Goal: Communication & Community: Ask a question

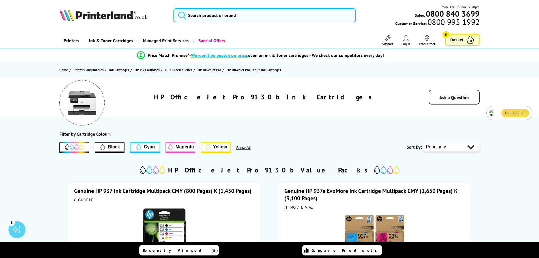
click at [246, 97] on h1 "HP OfficeJet Pro 9130b Ink Cartridges" at bounding box center [265, 97] width 222 height 9
click at [251, 98] on h1 "HP OfficeJet Pro 9130b Ink Cartridges" at bounding box center [265, 97] width 222 height 9
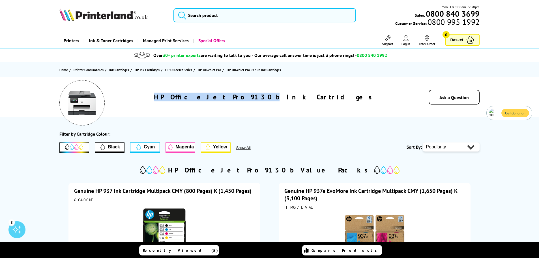
drag, startPoint x: 277, startPoint y: 98, endPoint x: 207, endPoint y: 98, distance: 69.7
click at [207, 98] on div "HP OfficeJet Pro 9130b Ink Cartridges" at bounding box center [265, 97] width 286 height 9
copy h1 "HP OfficeJet Pro 9130b"
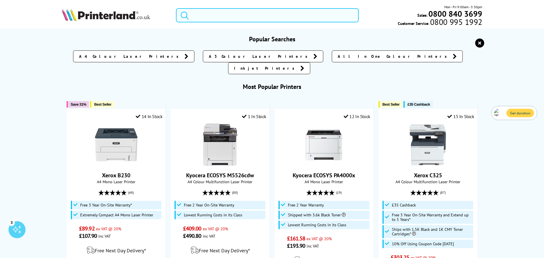
paste input "HP OfficeJet Pro 9130b"
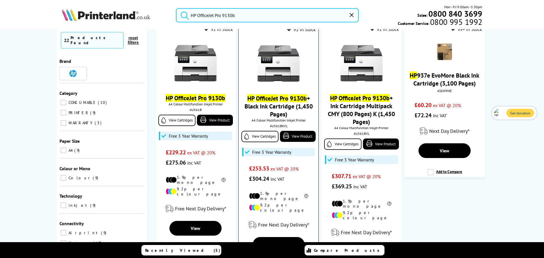
scroll to position [66, 0]
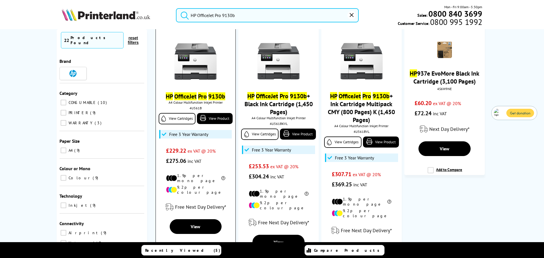
type input "HP OfficeJet Pro 9130b"
click at [202, 95] on mark "Pro" at bounding box center [202, 96] width 9 height 8
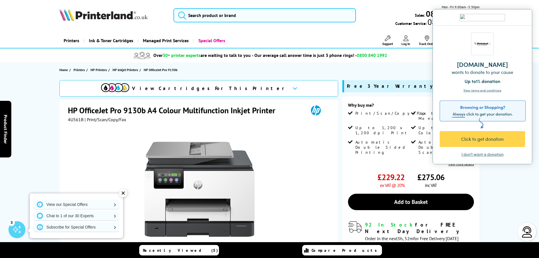
click at [436, 87] on button "claim" at bounding box center [445, 86] width 18 height 7
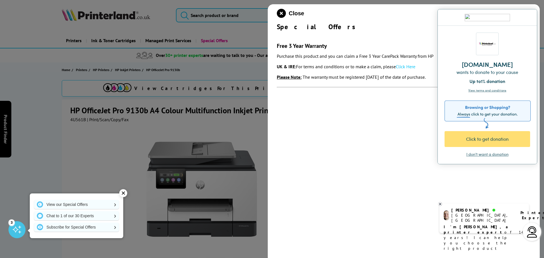
click at [505, 144] on div "Click to get donation" at bounding box center [487, 139] width 86 height 16
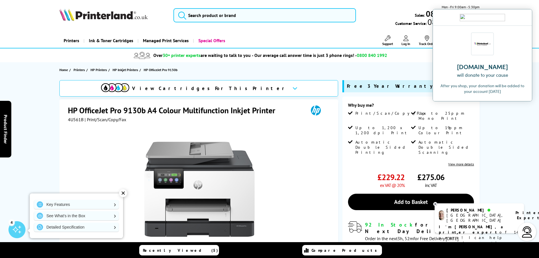
click at [436, 86] on button "claim" at bounding box center [445, 86] width 18 height 7
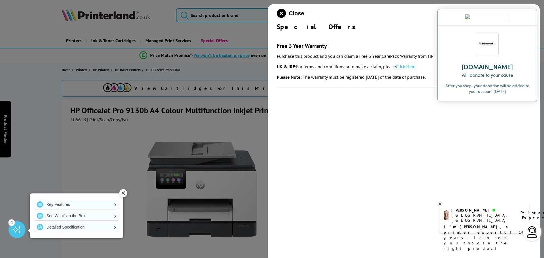
click at [528, 18] on img at bounding box center [527, 17] width 3 height 3
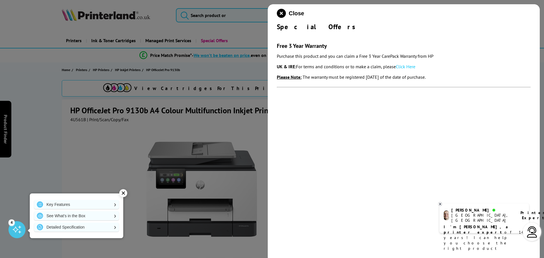
click at [415, 65] on link "Click Here" at bounding box center [406, 67] width 20 height 6
click at [469, 224] on p "I'm Ashley, a printer expert of 14 years! I can help you choose the right produ…" at bounding box center [483, 237] width 81 height 27
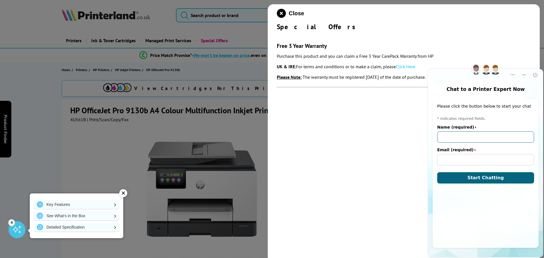
click at [449, 136] on input "Name (required)" at bounding box center [485, 136] width 97 height 11
type input "Eileen"
type input "ewalsh@stjo.brent.sch.uk"
click at [489, 180] on span "Start Chatting" at bounding box center [485, 177] width 37 height 5
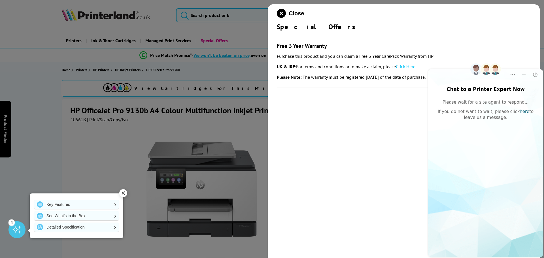
drag, startPoint x: 514, startPoint y: 111, endPoint x: 517, endPoint y: 110, distance: 3.1
click at [519, 111] on link "here" at bounding box center [524, 111] width 10 height 5
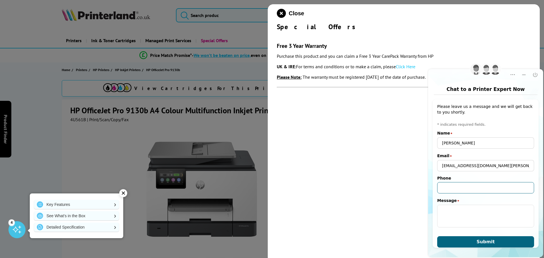
click at [452, 188] on input "Phone" at bounding box center [485, 187] width 97 height 11
type input "+442089655651"
click at [454, 213] on textarea "Message" at bounding box center [485, 216] width 97 height 23
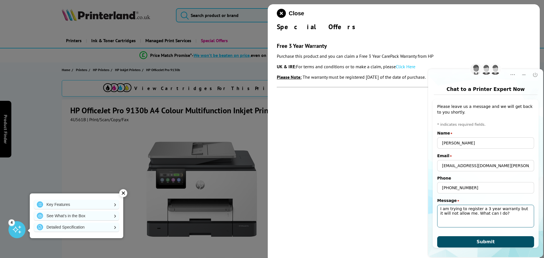
type textarea "I am trying to register a 3 year warranty but it will not allow me. What can I …"
click at [512, 241] on button "Submit" at bounding box center [485, 241] width 97 height 11
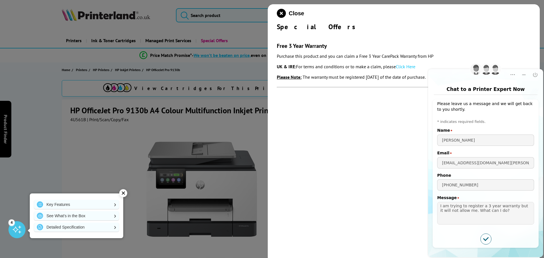
scroll to position [3, 0]
